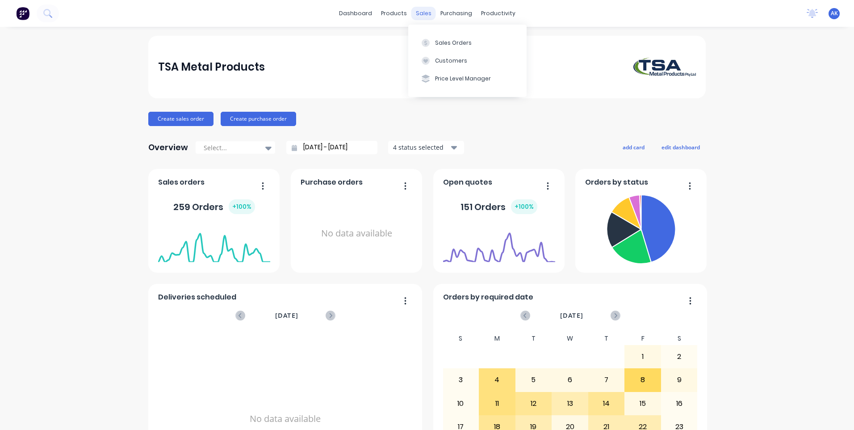
click at [416, 13] on div "sales" at bounding box center [424, 13] width 25 height 13
click at [433, 42] on button "Sales Orders" at bounding box center [467, 43] width 118 height 18
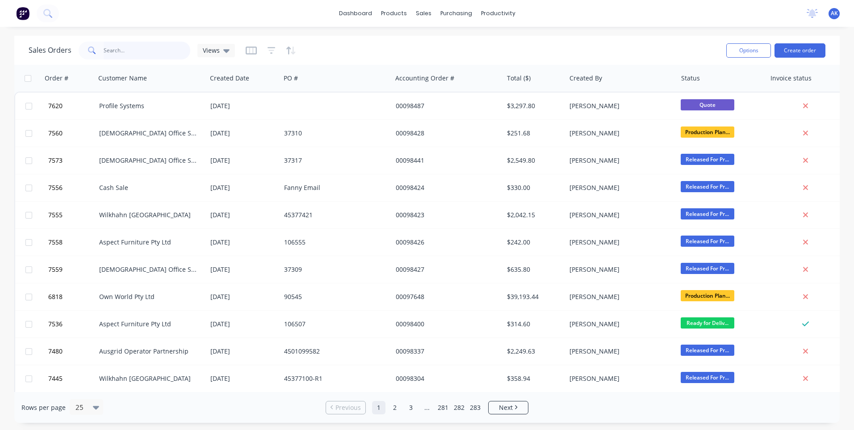
click at [125, 54] on input "text" at bounding box center [147, 51] width 87 height 18
type input "98476"
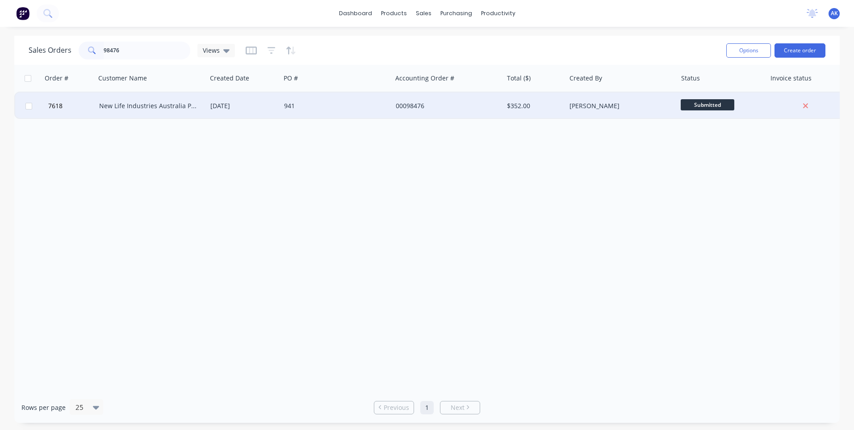
click at [170, 110] on div "New Life Industries Australia Pty Ltd" at bounding box center [148, 105] width 99 height 9
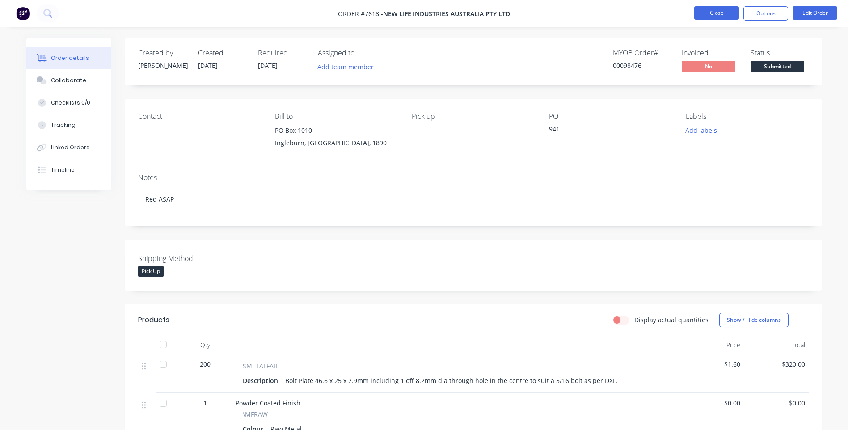
click at [713, 10] on button "Close" at bounding box center [716, 12] width 45 height 13
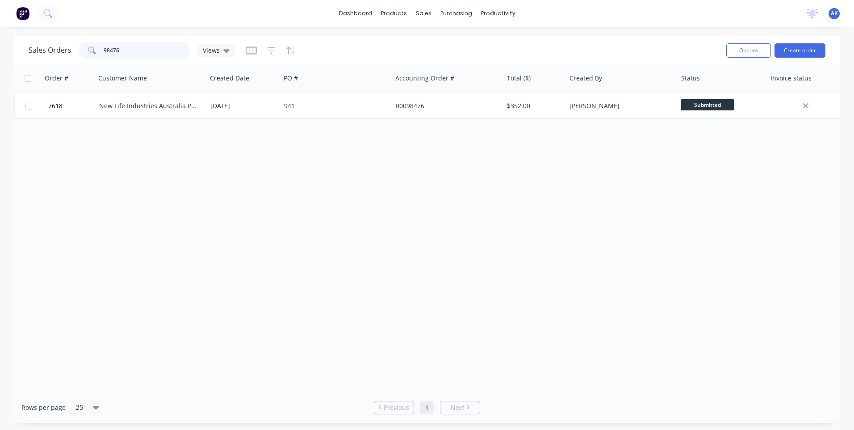
click at [131, 47] on input "98476" at bounding box center [147, 51] width 87 height 18
type input "98441"
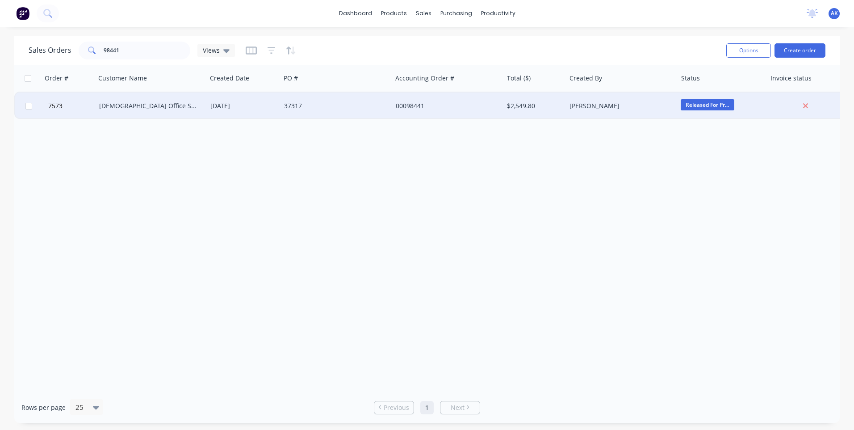
click at [123, 106] on div "[DEMOGRAPHIC_DATA] Office Systems" at bounding box center [148, 105] width 99 height 9
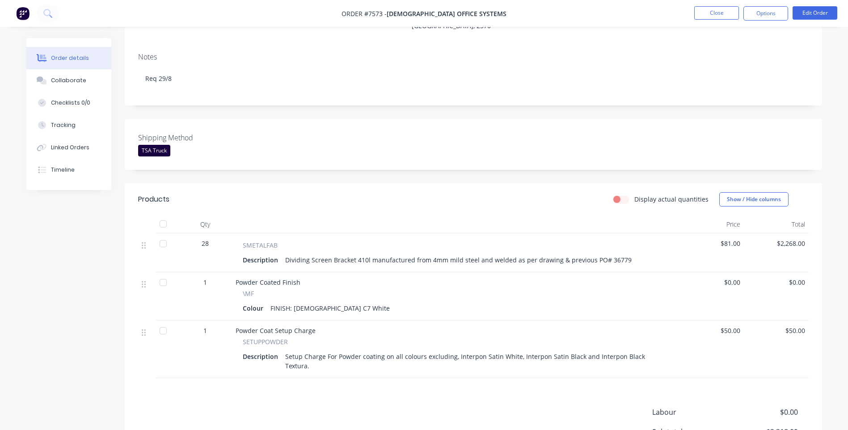
scroll to position [134, 0]
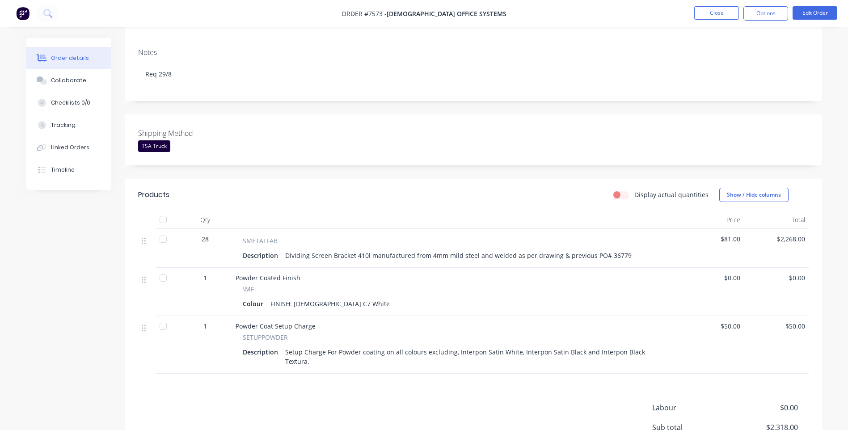
drag, startPoint x: 621, startPoint y: 246, endPoint x: 602, endPoint y: 248, distance: 18.8
click at [602, 249] on div "Dividing Screen Bracket 410l manufactured from 4mm mild steel and welded as per…" at bounding box center [458, 255] width 353 height 13
copy div "36779"
click at [710, 13] on button "Close" at bounding box center [716, 12] width 45 height 13
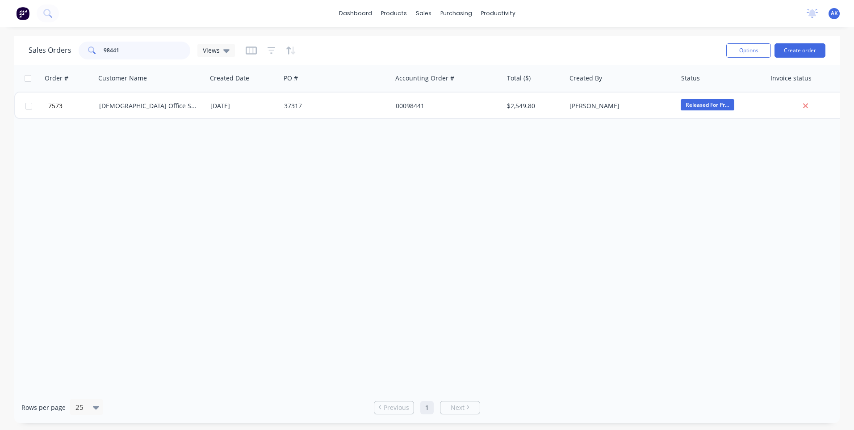
drag, startPoint x: 128, startPoint y: 49, endPoint x: 61, endPoint y: 57, distance: 67.0
click at [61, 57] on div "Sales Orders 98441 Views" at bounding box center [132, 51] width 206 height 18
paste input "36779"
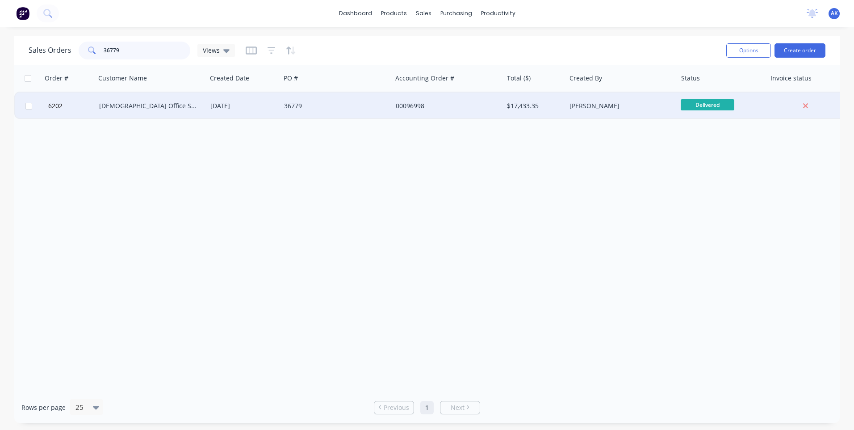
type input "36779"
click at [159, 97] on div "[DEMOGRAPHIC_DATA] Office Systems" at bounding box center [151, 105] width 111 height 27
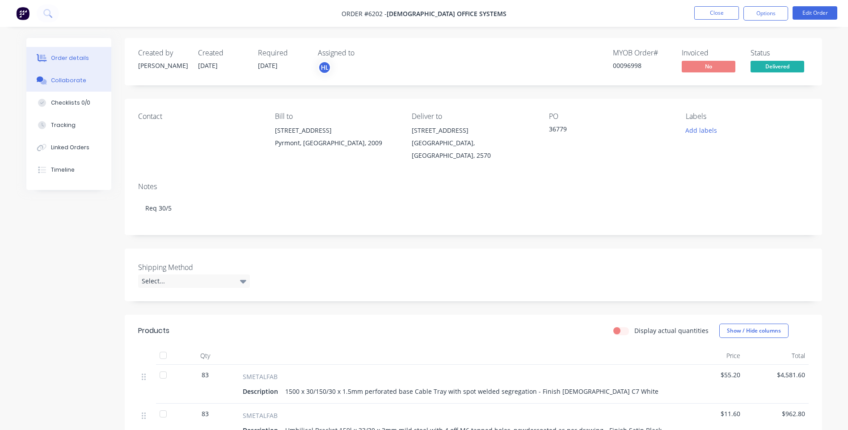
click at [88, 86] on button "Collaborate" at bounding box center [68, 80] width 85 height 22
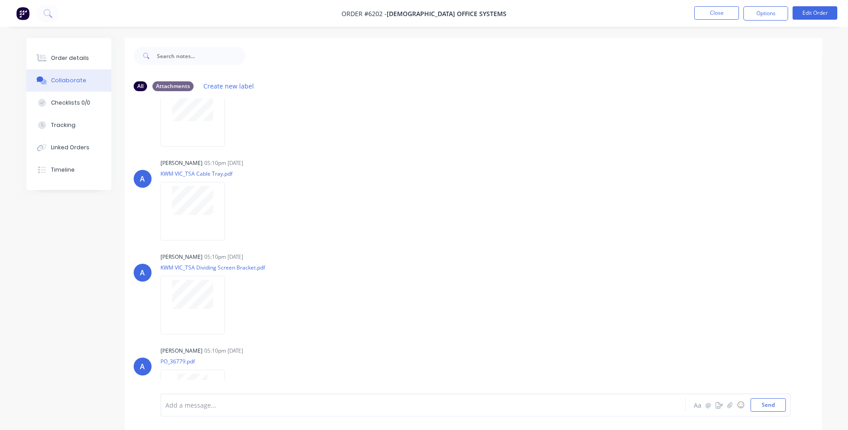
scroll to position [223, 0]
